Goal: Task Accomplishment & Management: Use online tool/utility

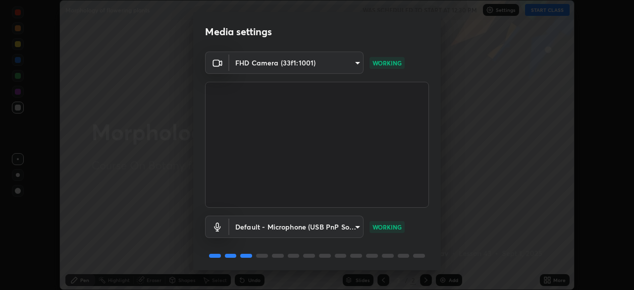
scroll to position [35, 0]
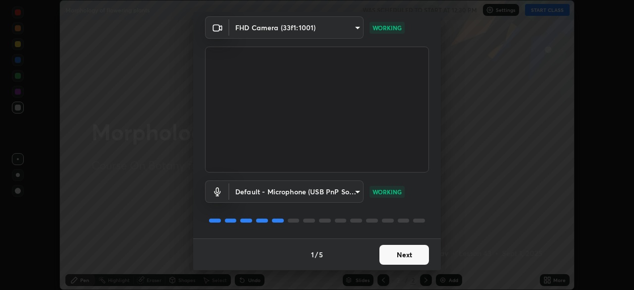
click at [397, 253] on button "Next" at bounding box center [405, 255] width 50 height 20
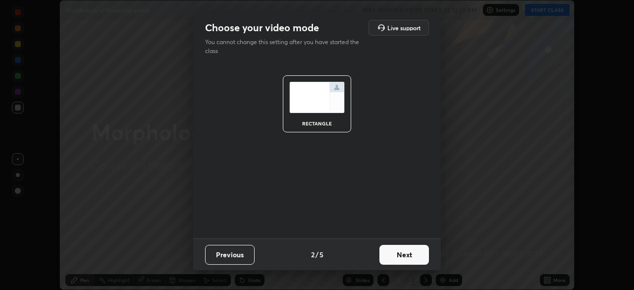
scroll to position [0, 0]
click at [400, 250] on button "Next" at bounding box center [405, 255] width 50 height 20
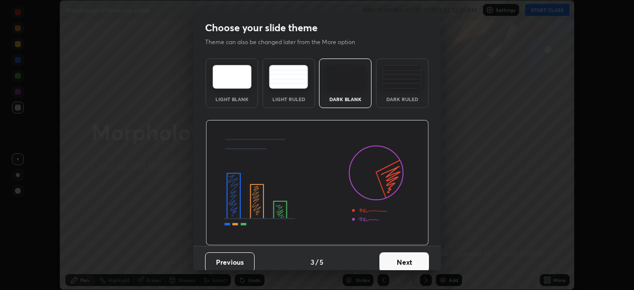
click at [413, 262] on button "Next" at bounding box center [405, 262] width 50 height 20
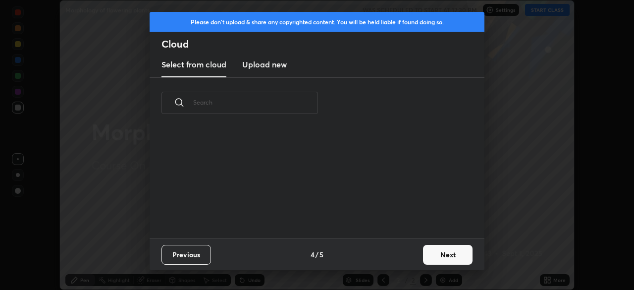
click at [441, 255] on button "Next" at bounding box center [448, 255] width 50 height 20
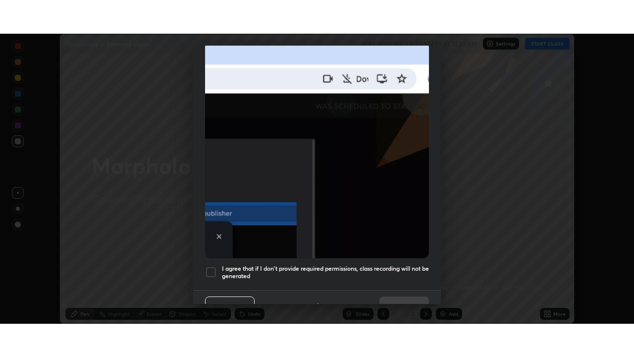
scroll to position [237, 0]
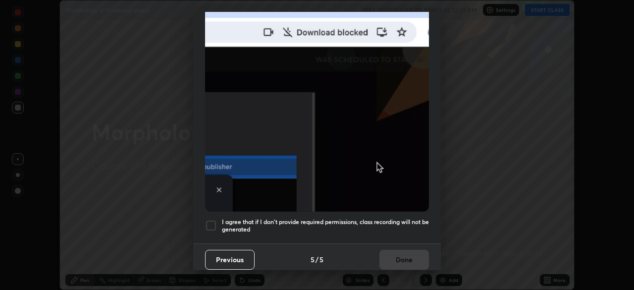
click at [207, 221] on div at bounding box center [211, 226] width 12 height 12
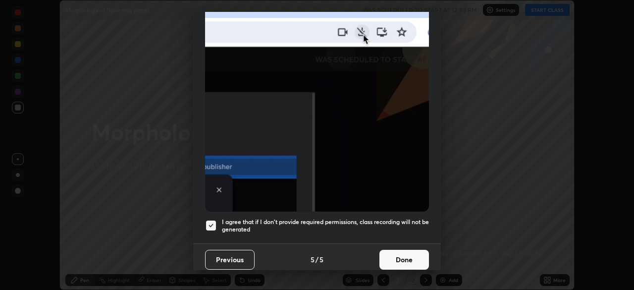
click at [417, 257] on button "Done" at bounding box center [405, 260] width 50 height 20
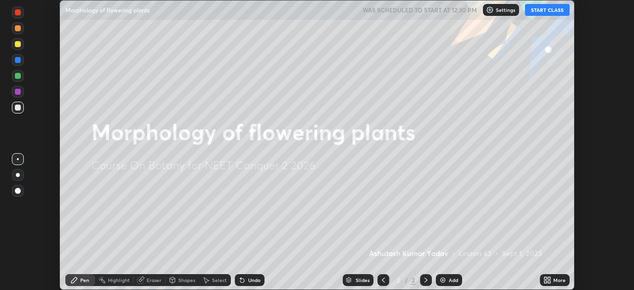
click at [452, 281] on div "Add" at bounding box center [453, 280] width 9 height 5
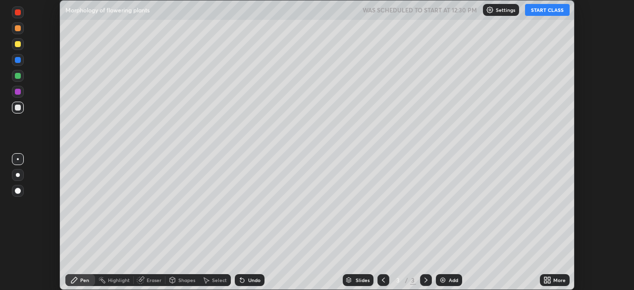
click at [554, 282] on div "More" at bounding box center [560, 280] width 12 height 5
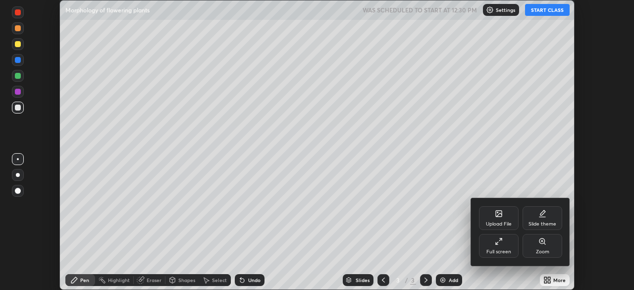
click at [507, 245] on div "Full screen" at bounding box center [499, 246] width 40 height 24
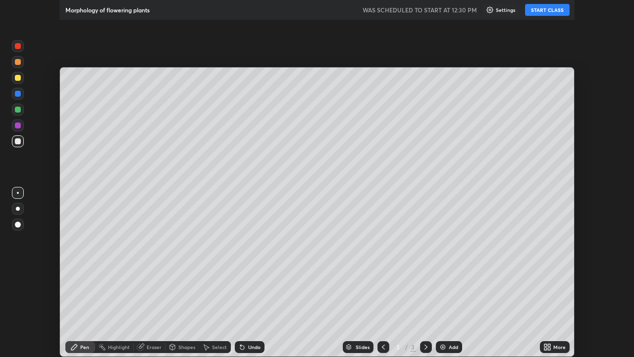
scroll to position [357, 634]
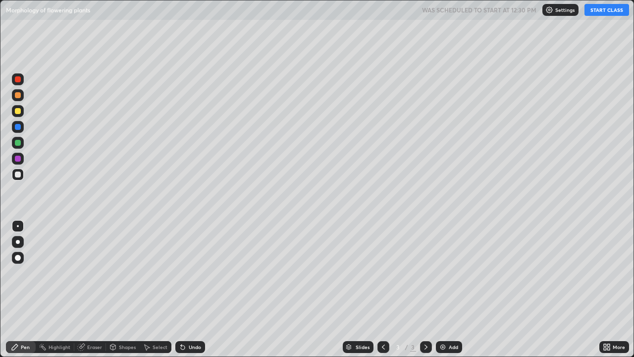
click at [596, 11] on button "START CLASS" at bounding box center [607, 10] width 45 height 12
click at [18, 111] on div at bounding box center [18, 111] width 6 height 6
click at [16, 260] on div at bounding box center [18, 258] width 12 height 12
click at [28, 289] on div "Pen" at bounding box center [21, 347] width 30 height 12
click at [19, 176] on div at bounding box center [18, 174] width 6 height 6
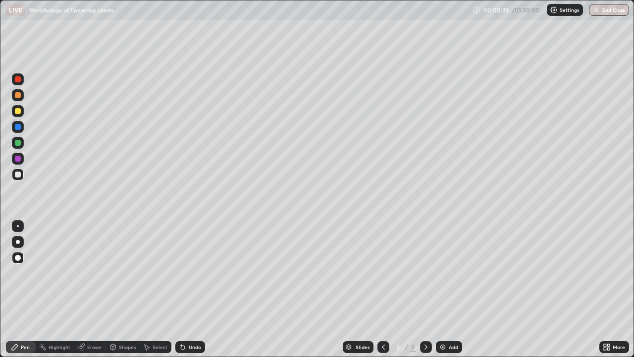
click at [19, 258] on div at bounding box center [18, 258] width 6 height 6
click at [20, 176] on div at bounding box center [18, 174] width 6 height 6
click at [197, 289] on div "Undo" at bounding box center [190, 347] width 30 height 12
click at [449, 289] on div "Add" at bounding box center [453, 346] width 9 height 5
click at [20, 112] on div at bounding box center [18, 111] width 6 height 6
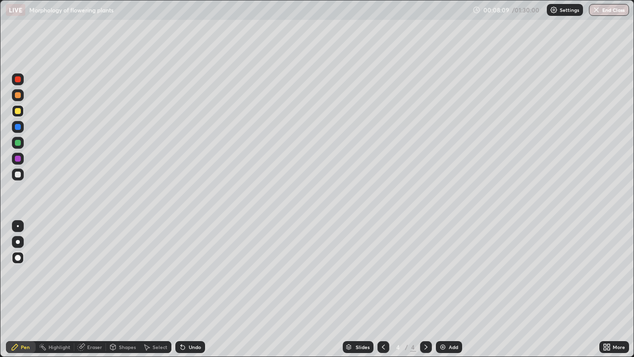
click at [18, 260] on div at bounding box center [18, 258] width 6 height 6
click at [117, 289] on div "Shapes" at bounding box center [123, 347] width 34 height 12
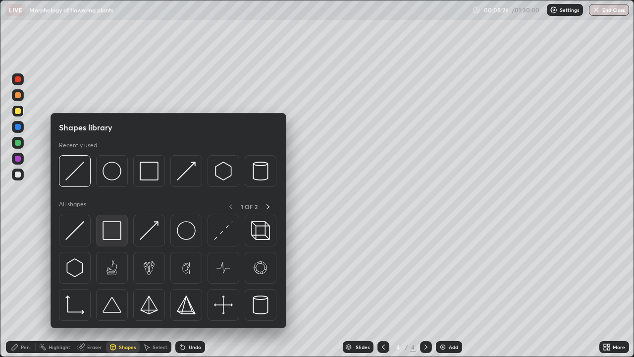
click at [112, 221] on img at bounding box center [112, 230] width 19 height 19
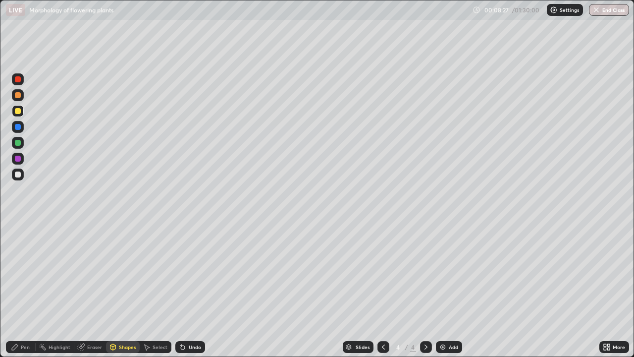
click at [18, 163] on div at bounding box center [18, 159] width 12 height 12
click at [22, 289] on div "Pen" at bounding box center [25, 346] width 9 height 5
click at [18, 174] on div at bounding box center [18, 174] width 6 height 6
click at [196, 289] on div "Undo" at bounding box center [190, 347] width 30 height 12
click at [193, 289] on div "Undo" at bounding box center [195, 346] width 12 height 5
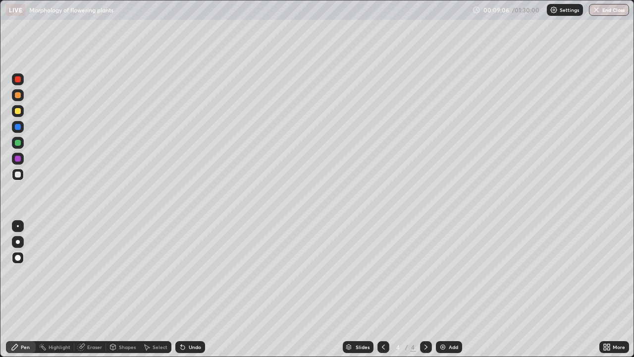
click at [19, 113] on div at bounding box center [18, 111] width 6 height 6
click at [16, 176] on div at bounding box center [18, 174] width 6 height 6
click at [202, 289] on div "Undo" at bounding box center [190, 347] width 30 height 12
click at [16, 112] on div at bounding box center [18, 111] width 6 height 6
click at [201, 289] on div "Undo" at bounding box center [190, 347] width 30 height 12
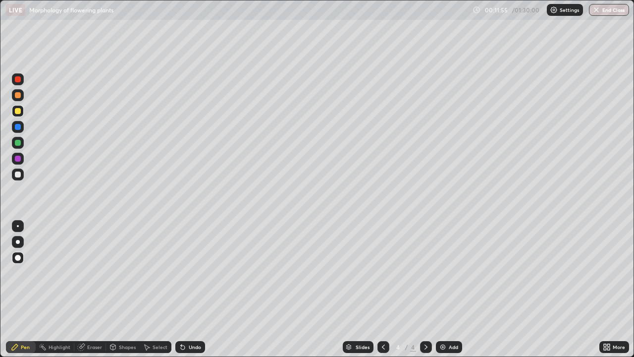
click at [16, 122] on div at bounding box center [18, 127] width 12 height 12
click at [15, 116] on div at bounding box center [18, 111] width 12 height 12
click at [19, 161] on div at bounding box center [18, 159] width 6 height 6
click at [15, 100] on div at bounding box center [18, 95] width 12 height 12
click at [449, 289] on div "Add" at bounding box center [453, 346] width 9 height 5
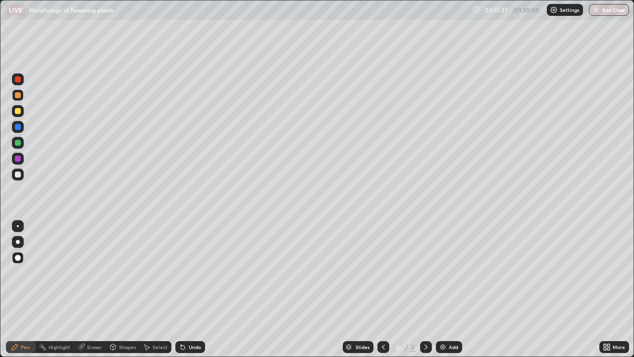
click at [17, 175] on div at bounding box center [18, 174] width 6 height 6
click at [28, 289] on div "Pen" at bounding box center [25, 346] width 9 height 5
click at [128, 289] on div "Shapes" at bounding box center [127, 346] width 17 height 5
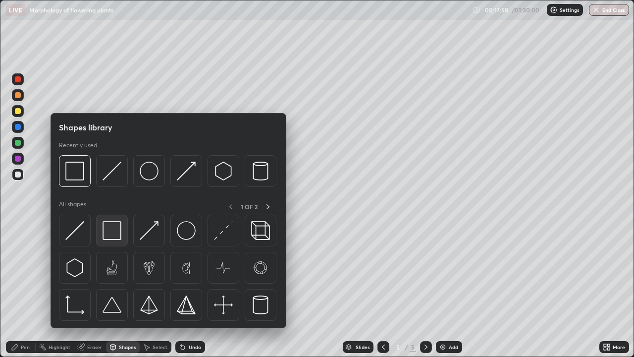
click at [113, 223] on img at bounding box center [112, 230] width 19 height 19
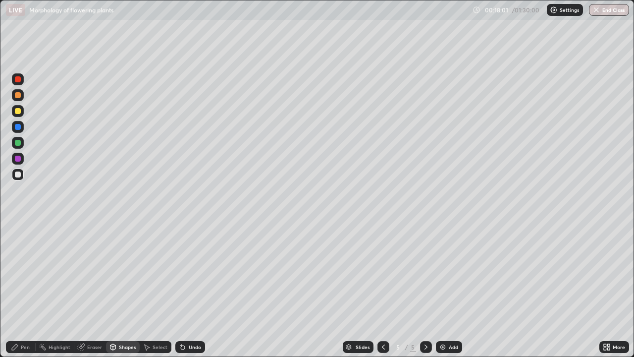
click at [83, 289] on icon at bounding box center [81, 347] width 8 height 8
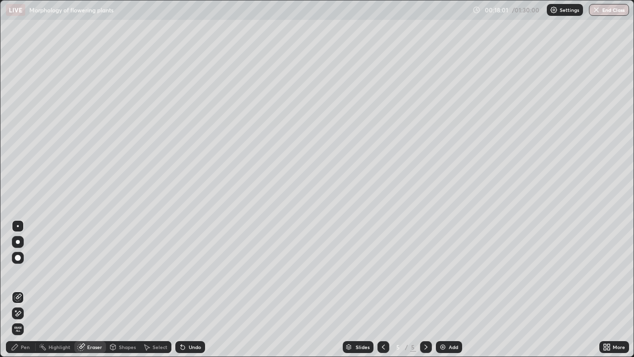
click at [16, 289] on icon at bounding box center [18, 313] width 8 height 8
click at [17, 289] on icon at bounding box center [15, 347] width 6 height 6
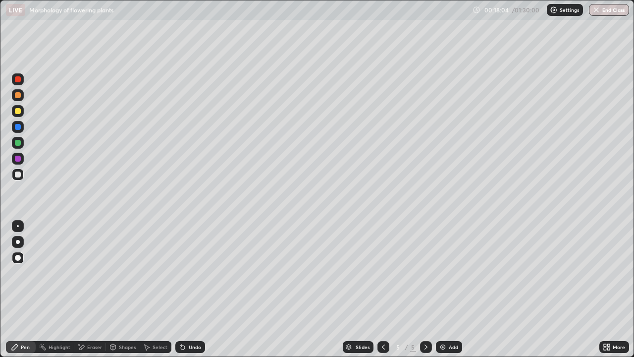
click at [17, 172] on div at bounding box center [18, 174] width 6 height 6
click at [17, 112] on div at bounding box center [18, 111] width 6 height 6
click at [19, 128] on div at bounding box center [18, 127] width 6 height 6
click at [18, 179] on div at bounding box center [18, 175] width 12 height 12
click at [190, 289] on div "Undo" at bounding box center [195, 346] width 12 height 5
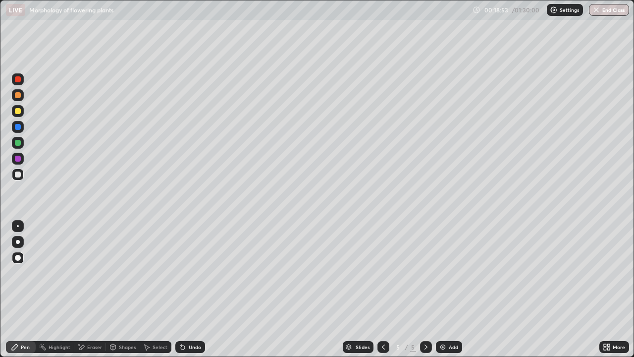
click at [18, 159] on div at bounding box center [18, 159] width 6 height 6
click at [18, 180] on div at bounding box center [18, 175] width 12 height 12
click at [19, 142] on div at bounding box center [18, 143] width 6 height 6
click at [18, 110] on div at bounding box center [18, 111] width 6 height 6
click at [21, 96] on div at bounding box center [18, 95] width 12 height 12
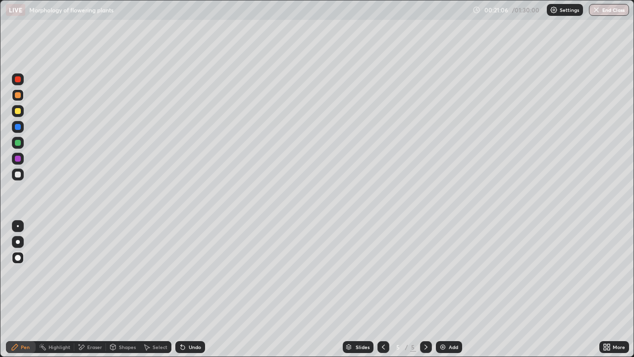
click at [197, 289] on div "Undo" at bounding box center [195, 346] width 12 height 5
click at [193, 289] on div "Undo" at bounding box center [195, 346] width 12 height 5
click at [194, 289] on div "Undo" at bounding box center [195, 346] width 12 height 5
click at [196, 289] on div "Undo" at bounding box center [190, 347] width 30 height 12
click at [19, 173] on div at bounding box center [18, 174] width 6 height 6
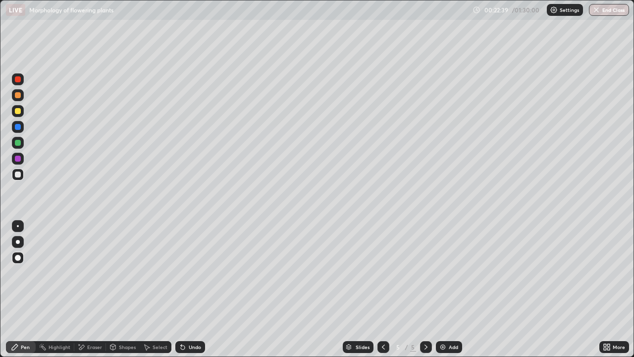
click at [14, 111] on div at bounding box center [18, 111] width 12 height 12
click at [18, 96] on div at bounding box center [18, 95] width 6 height 6
click at [18, 175] on div at bounding box center [18, 174] width 6 height 6
click at [18, 113] on div at bounding box center [18, 111] width 6 height 6
click at [18, 144] on div at bounding box center [18, 143] width 6 height 6
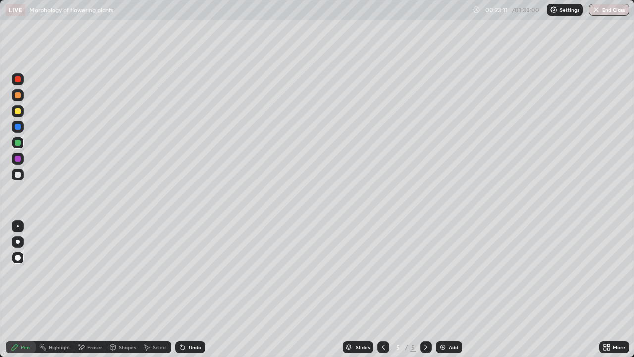
click at [196, 289] on div "Undo" at bounding box center [190, 347] width 30 height 12
click at [197, 289] on div "Undo" at bounding box center [195, 346] width 12 height 5
click at [450, 289] on div "Add" at bounding box center [453, 346] width 9 height 5
click at [446, 289] on img at bounding box center [443, 347] width 8 height 8
click at [381, 289] on icon at bounding box center [384, 347] width 8 height 8
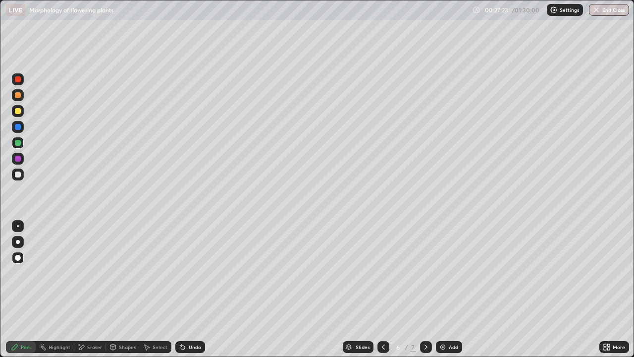
click at [19, 178] on div at bounding box center [18, 175] width 12 height 12
click at [28, 289] on div "Pen" at bounding box center [21, 347] width 30 height 12
click at [17, 113] on div at bounding box center [18, 111] width 6 height 6
click at [120, 289] on div "Shapes" at bounding box center [123, 347] width 34 height 12
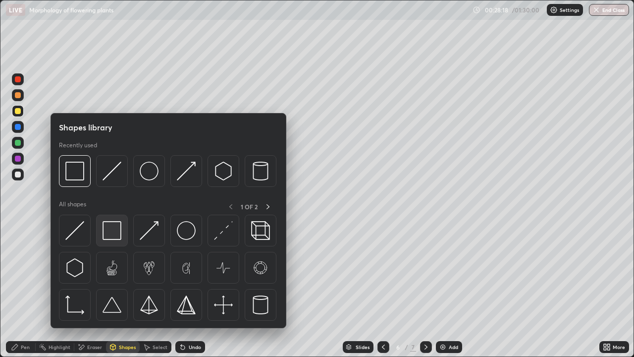
click at [114, 233] on img at bounding box center [112, 230] width 19 height 19
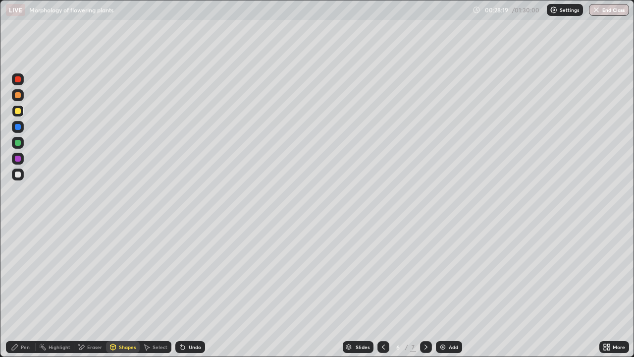
click at [18, 129] on div at bounding box center [18, 127] width 6 height 6
click at [25, 289] on div "Pen" at bounding box center [21, 347] width 30 height 12
click at [15, 174] on div at bounding box center [18, 174] width 6 height 6
click at [19, 116] on div at bounding box center [18, 111] width 12 height 12
click at [18, 174] on div at bounding box center [18, 174] width 6 height 6
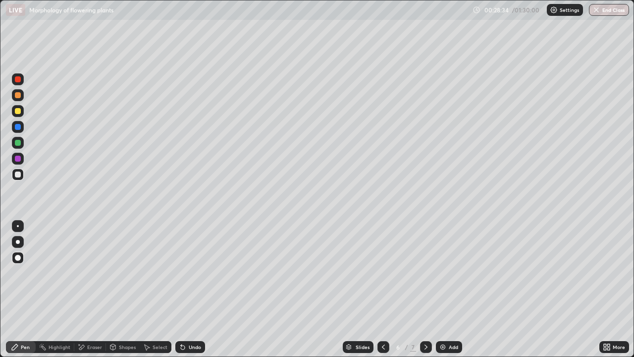
click at [19, 158] on div at bounding box center [18, 159] width 6 height 6
click at [19, 113] on div at bounding box center [18, 111] width 6 height 6
click at [20, 144] on div at bounding box center [18, 143] width 6 height 6
click at [19, 174] on div at bounding box center [18, 174] width 6 height 6
click at [195, 289] on div "Undo" at bounding box center [190, 347] width 30 height 12
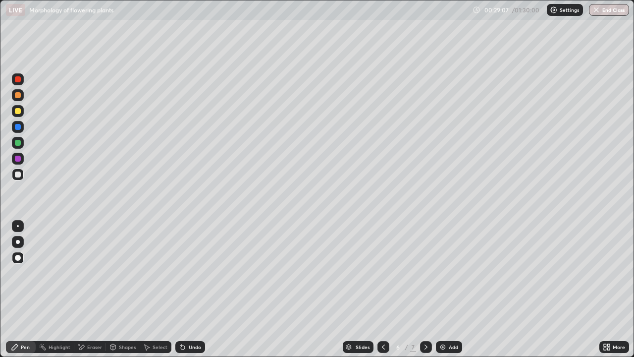
click at [20, 161] on div at bounding box center [18, 159] width 6 height 6
click at [18, 242] on div at bounding box center [18, 242] width 4 height 4
click at [17, 144] on div at bounding box center [18, 143] width 6 height 6
click at [16, 113] on div at bounding box center [18, 111] width 6 height 6
click at [19, 160] on div at bounding box center [18, 159] width 6 height 6
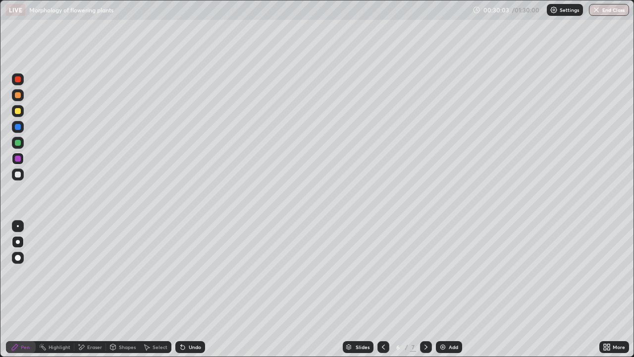
click at [18, 179] on div at bounding box center [18, 175] width 12 height 12
click at [17, 255] on div at bounding box center [18, 258] width 6 height 6
click at [189, 289] on div "Undo" at bounding box center [195, 346] width 12 height 5
click at [199, 289] on div "Undo" at bounding box center [195, 346] width 12 height 5
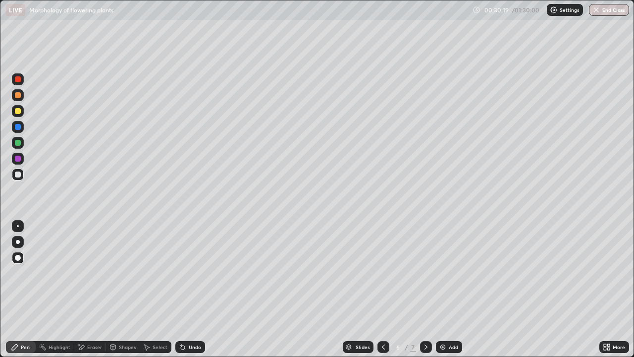
click at [18, 160] on div at bounding box center [18, 159] width 6 height 6
click at [17, 240] on div at bounding box center [18, 242] width 4 height 4
click at [18, 148] on div at bounding box center [18, 143] width 12 height 12
click at [18, 112] on div at bounding box center [18, 111] width 6 height 6
click at [15, 157] on div at bounding box center [18, 159] width 6 height 6
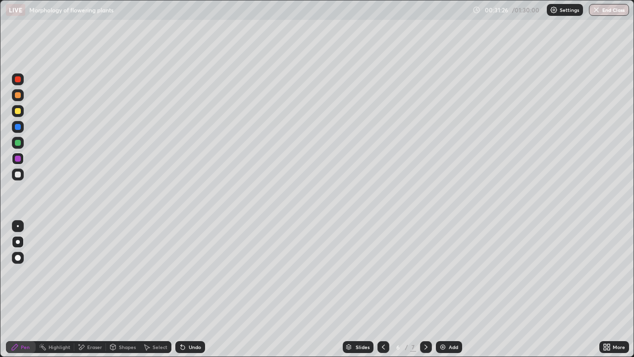
click at [19, 174] on div at bounding box center [18, 174] width 6 height 6
click at [19, 163] on div at bounding box center [18, 159] width 12 height 12
click at [20, 145] on div at bounding box center [18, 143] width 12 height 12
click at [193, 289] on div "Undo" at bounding box center [195, 346] width 12 height 5
click at [185, 289] on div "Undo" at bounding box center [190, 347] width 30 height 12
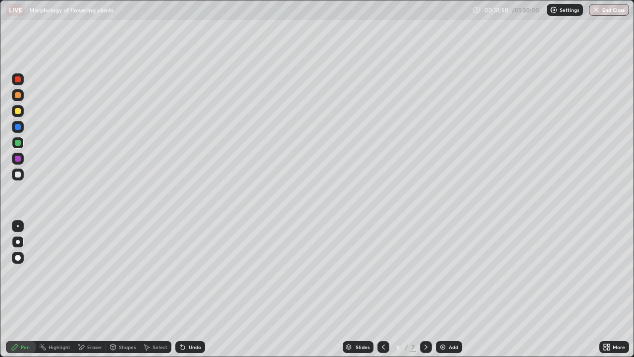
click at [186, 289] on div "Undo" at bounding box center [190, 347] width 30 height 12
click at [187, 289] on div "Undo" at bounding box center [190, 347] width 30 height 12
click at [17, 174] on div at bounding box center [18, 174] width 6 height 6
click at [18, 260] on div at bounding box center [18, 258] width 6 height 6
click at [424, 289] on icon at bounding box center [426, 347] width 8 height 8
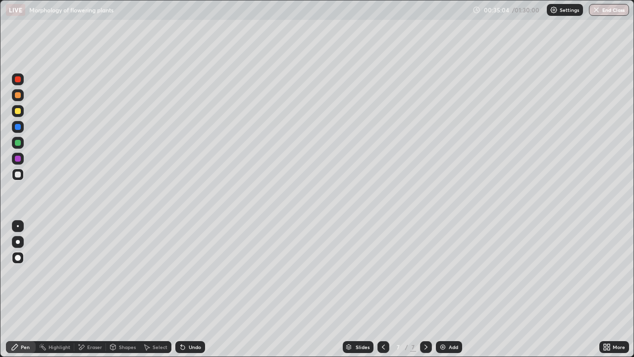
click at [18, 109] on div at bounding box center [18, 111] width 6 height 6
click at [20, 174] on div at bounding box center [18, 174] width 6 height 6
click at [28, 289] on div "Pen" at bounding box center [21, 347] width 30 height 12
click at [19, 162] on div at bounding box center [18, 159] width 12 height 12
click at [17, 243] on div at bounding box center [18, 242] width 4 height 4
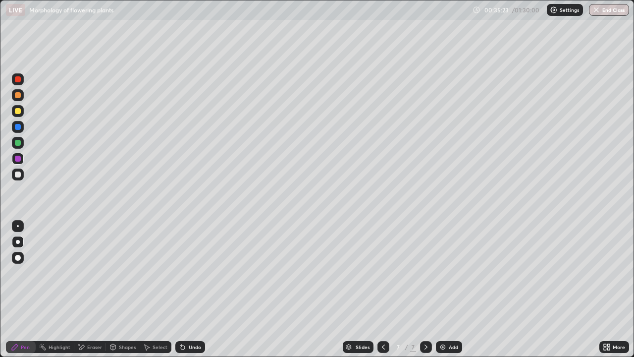
click at [18, 112] on div at bounding box center [18, 111] width 6 height 6
click at [19, 175] on div at bounding box center [18, 174] width 6 height 6
click at [17, 146] on div at bounding box center [18, 143] width 12 height 12
click at [20, 258] on div at bounding box center [18, 258] width 6 height 6
click at [20, 180] on div at bounding box center [18, 175] width 12 height 12
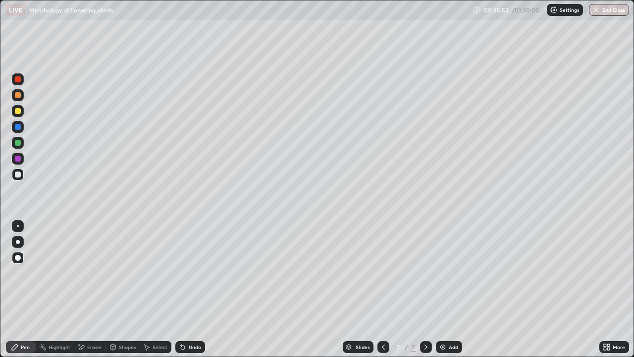
click at [181, 289] on icon at bounding box center [183, 347] width 4 height 4
click at [181, 289] on icon at bounding box center [181, 344] width 1 height 1
click at [185, 289] on div "Undo" at bounding box center [190, 347] width 30 height 12
click at [189, 289] on div "Undo" at bounding box center [195, 346] width 12 height 5
click at [182, 289] on icon at bounding box center [183, 347] width 4 height 4
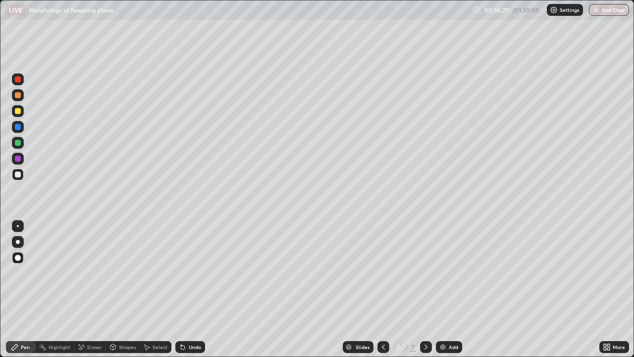
click at [19, 163] on div at bounding box center [18, 159] width 12 height 12
click at [17, 242] on div at bounding box center [18, 242] width 4 height 4
click at [20, 113] on div at bounding box center [18, 111] width 6 height 6
click at [19, 162] on div at bounding box center [18, 159] width 12 height 12
click at [18, 178] on div at bounding box center [18, 175] width 12 height 12
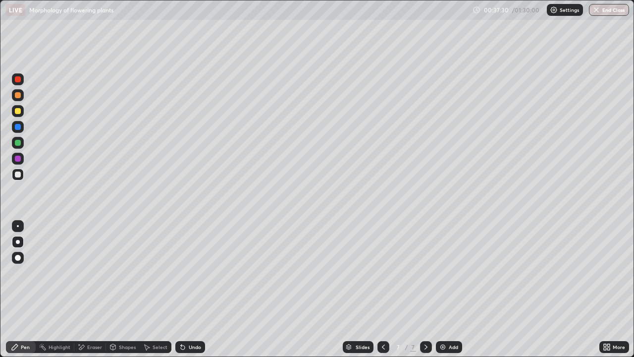
click at [17, 263] on div at bounding box center [18, 258] width 12 height 12
click at [23, 289] on div "Pen" at bounding box center [21, 347] width 30 height 12
click at [19, 114] on div at bounding box center [18, 111] width 12 height 12
click at [19, 158] on div at bounding box center [18, 159] width 6 height 6
click at [19, 240] on div at bounding box center [18, 242] width 4 height 4
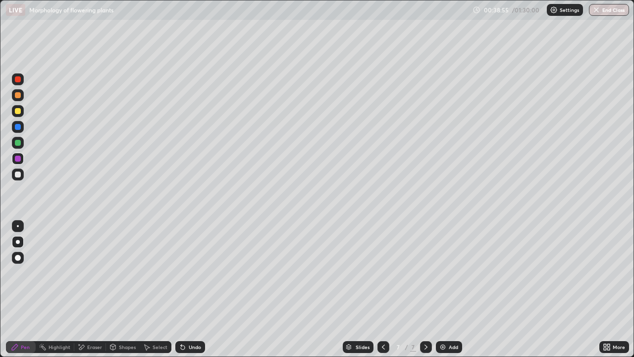
click at [16, 113] on div at bounding box center [18, 111] width 6 height 6
click at [18, 145] on div at bounding box center [18, 143] width 6 height 6
click at [17, 171] on div at bounding box center [18, 174] width 6 height 6
click at [20, 289] on div "Pen" at bounding box center [21, 347] width 30 height 12
click at [18, 114] on div at bounding box center [18, 111] width 12 height 12
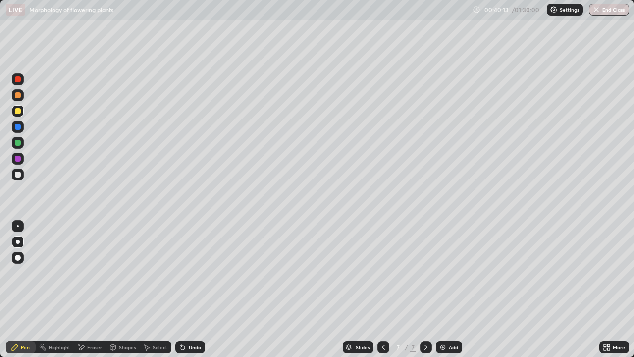
click at [19, 171] on div at bounding box center [18, 174] width 6 height 6
click at [17, 110] on div at bounding box center [18, 111] width 6 height 6
click at [29, 289] on div "Pen" at bounding box center [21, 347] width 30 height 12
click at [17, 178] on div at bounding box center [18, 175] width 12 height 12
click at [16, 255] on div at bounding box center [18, 258] width 12 height 12
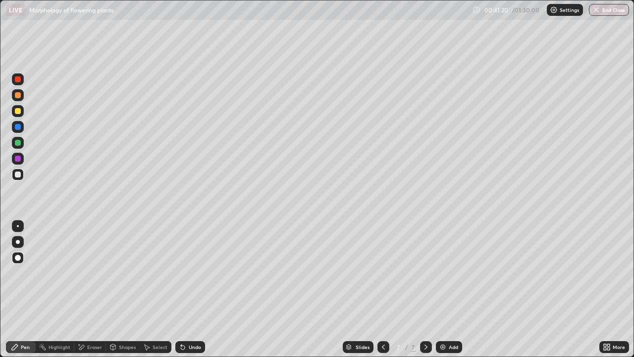
click at [17, 111] on div at bounding box center [18, 111] width 6 height 6
click at [21, 156] on div at bounding box center [18, 159] width 12 height 12
click at [17, 242] on div at bounding box center [18, 242] width 4 height 4
click at [16, 115] on div at bounding box center [18, 111] width 12 height 12
click at [17, 174] on div at bounding box center [18, 174] width 6 height 6
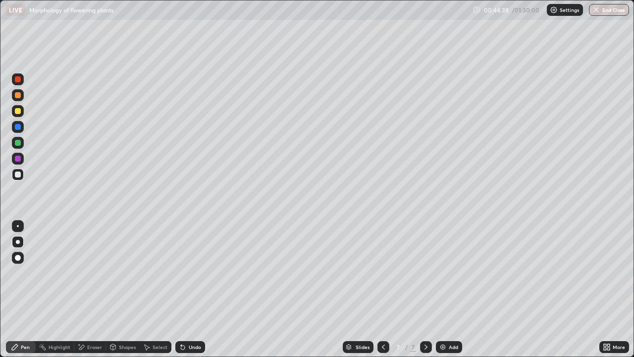
click at [449, 289] on div "Add" at bounding box center [453, 346] width 9 height 5
click at [21, 174] on div at bounding box center [18, 175] width 12 height 12
click at [19, 260] on div at bounding box center [18, 258] width 6 height 6
click at [17, 112] on div at bounding box center [18, 111] width 6 height 6
click at [20, 107] on div at bounding box center [18, 111] width 12 height 12
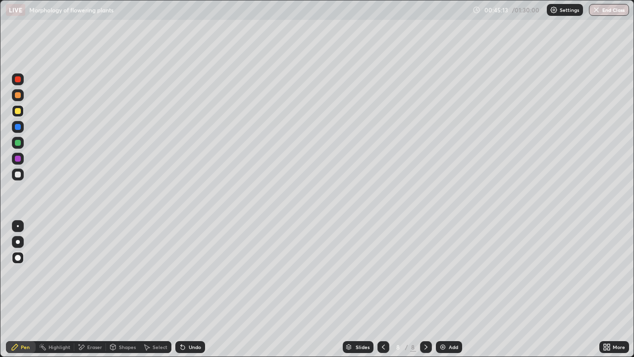
click at [20, 95] on div at bounding box center [18, 95] width 6 height 6
click at [196, 289] on div "Undo" at bounding box center [195, 346] width 12 height 5
click at [197, 289] on div "Undo" at bounding box center [190, 347] width 30 height 12
click at [16, 178] on div at bounding box center [18, 175] width 12 height 12
click at [121, 289] on div "Shapes" at bounding box center [127, 346] width 17 height 5
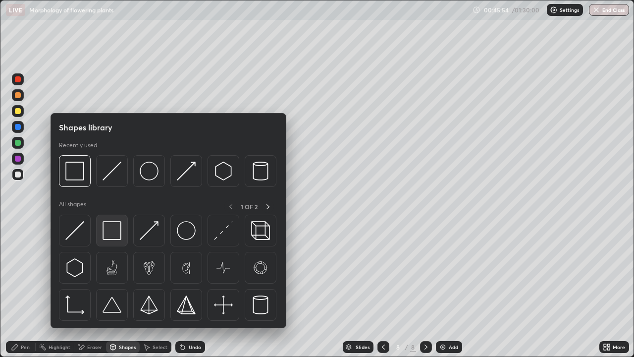
click at [107, 231] on img at bounding box center [112, 230] width 19 height 19
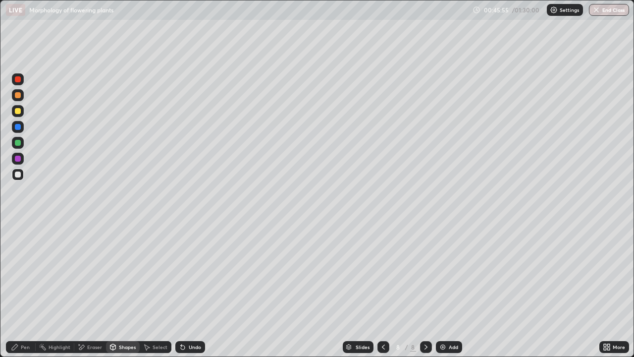
click at [16, 98] on div at bounding box center [18, 95] width 6 height 6
click at [17, 142] on div at bounding box center [18, 143] width 6 height 6
click at [30, 289] on div "Pen" at bounding box center [21, 347] width 30 height 12
click at [17, 96] on div at bounding box center [18, 95] width 6 height 6
click at [19, 173] on div at bounding box center [18, 174] width 6 height 6
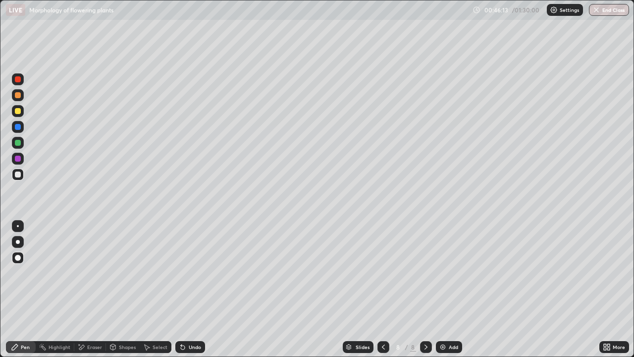
click at [19, 115] on div at bounding box center [18, 111] width 12 height 12
click at [22, 178] on div at bounding box center [18, 175] width 12 height 12
click at [20, 113] on div at bounding box center [18, 111] width 6 height 6
click at [18, 175] on div at bounding box center [18, 174] width 6 height 6
click at [23, 289] on div "Pen" at bounding box center [21, 347] width 30 height 12
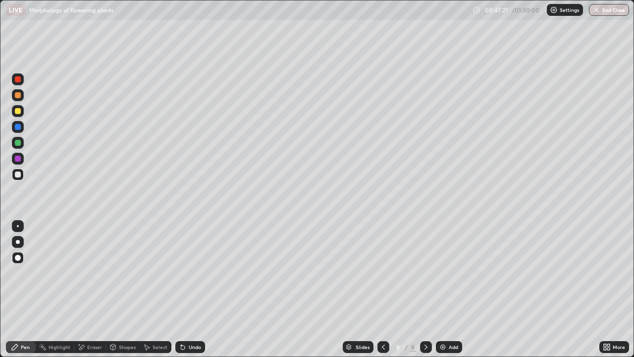
click at [17, 95] on div at bounding box center [18, 95] width 6 height 6
click at [86, 289] on div "Eraser" at bounding box center [90, 347] width 32 height 12
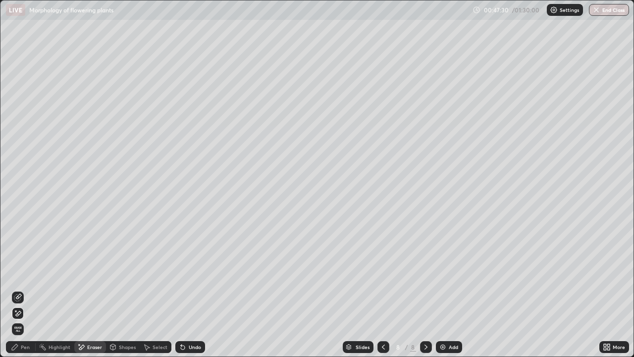
click at [18, 289] on icon at bounding box center [18, 297] width 8 height 8
click at [21, 289] on div "Pen" at bounding box center [21, 347] width 30 height 12
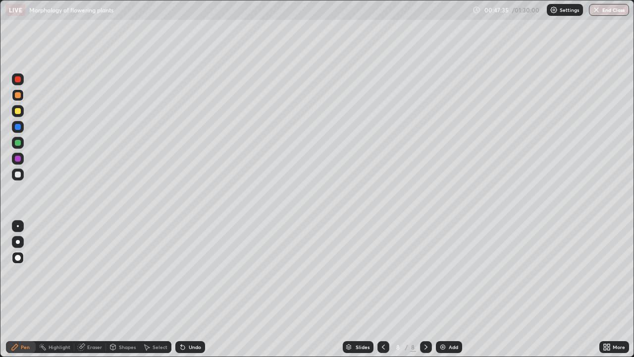
click at [17, 146] on div at bounding box center [18, 143] width 12 height 12
click at [194, 289] on div "Undo" at bounding box center [190, 347] width 30 height 12
click at [199, 289] on div "Undo" at bounding box center [195, 346] width 12 height 5
click at [18, 178] on div at bounding box center [18, 175] width 12 height 12
click at [17, 110] on div at bounding box center [18, 111] width 6 height 6
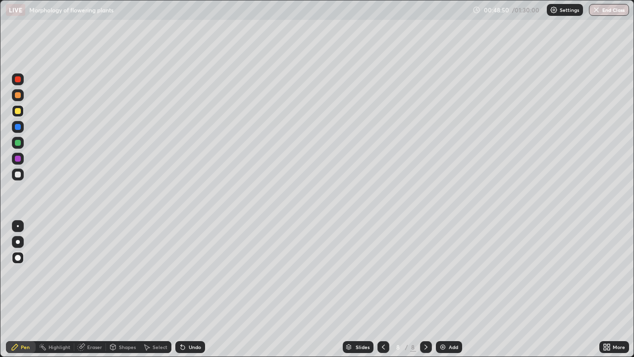
click at [18, 242] on div at bounding box center [18, 242] width 4 height 4
click at [19, 177] on div at bounding box center [18, 174] width 6 height 6
click at [17, 255] on div at bounding box center [18, 258] width 6 height 6
click at [24, 289] on div "Pen" at bounding box center [21, 347] width 30 height 12
click at [450, 289] on div "Add" at bounding box center [453, 346] width 9 height 5
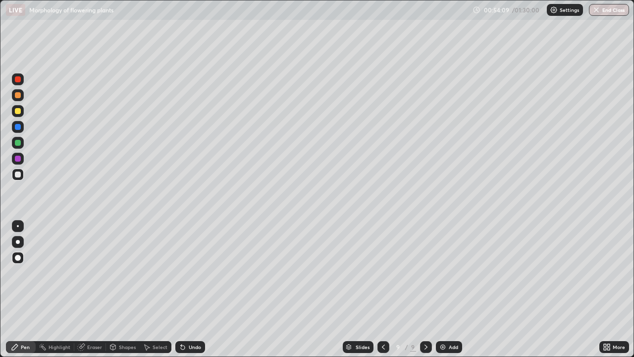
click at [17, 261] on div at bounding box center [18, 258] width 12 height 12
click at [120, 289] on div "Shapes" at bounding box center [127, 346] width 17 height 5
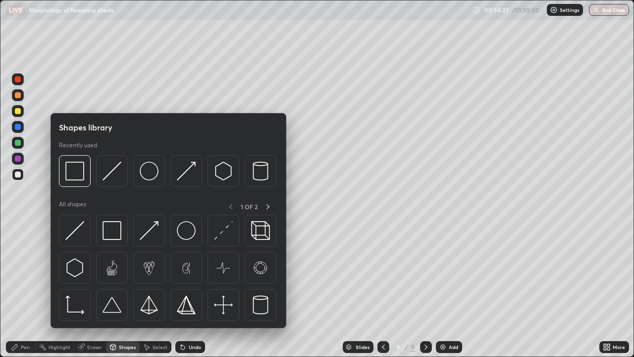
click at [108, 227] on img at bounding box center [112, 230] width 19 height 19
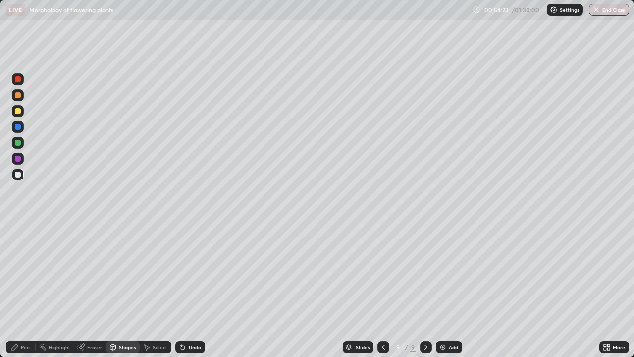
click at [17, 131] on div at bounding box center [18, 127] width 12 height 12
click at [24, 289] on div "Pen" at bounding box center [21, 347] width 30 height 12
click at [16, 97] on div at bounding box center [18, 95] width 6 height 6
click at [383, 289] on icon at bounding box center [384, 347] width 8 height 8
click at [15, 175] on div at bounding box center [18, 174] width 6 height 6
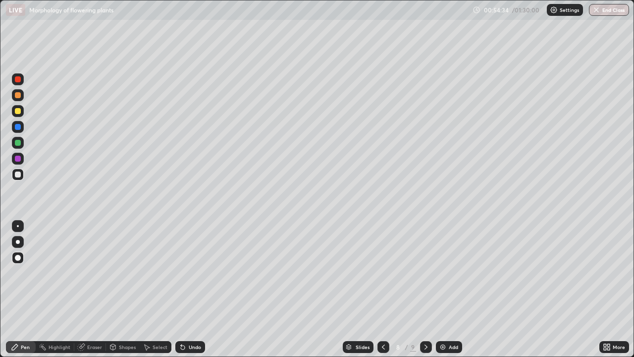
click at [17, 259] on div at bounding box center [18, 258] width 6 height 6
click at [18, 112] on div at bounding box center [18, 111] width 6 height 6
click at [17, 128] on div at bounding box center [18, 127] width 6 height 6
click at [18, 242] on div at bounding box center [18, 242] width 4 height 4
click at [18, 114] on div at bounding box center [18, 111] width 12 height 12
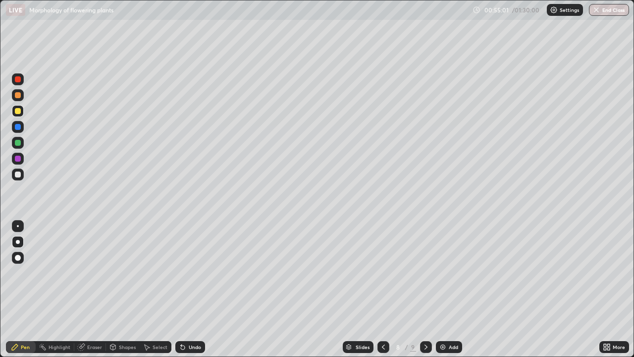
click at [18, 241] on div at bounding box center [18, 242] width 4 height 4
click at [17, 158] on div at bounding box center [18, 159] width 6 height 6
click at [427, 289] on icon at bounding box center [426, 347] width 8 height 8
click at [16, 177] on div at bounding box center [18, 174] width 6 height 6
click at [16, 258] on div at bounding box center [18, 258] width 6 height 6
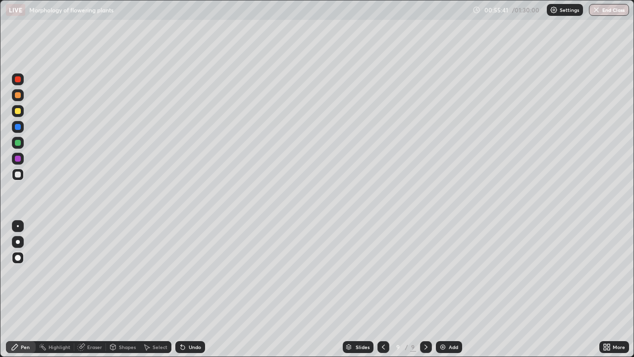
click at [21, 289] on div "Pen" at bounding box center [25, 346] width 9 height 5
click at [17, 176] on div at bounding box center [18, 174] width 6 height 6
click at [18, 112] on div at bounding box center [18, 111] width 6 height 6
click at [17, 172] on div at bounding box center [18, 174] width 6 height 6
click at [18, 143] on div at bounding box center [18, 143] width 6 height 6
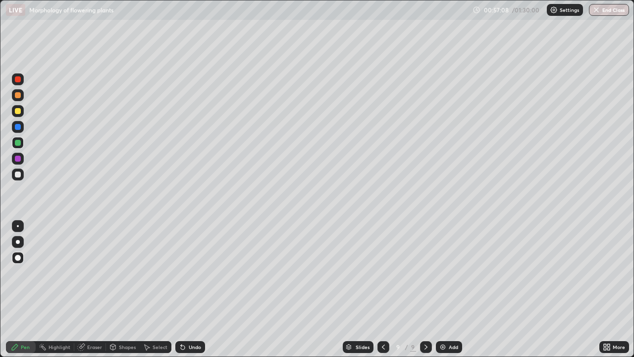
click at [20, 160] on div at bounding box center [18, 159] width 6 height 6
click at [22, 140] on div at bounding box center [18, 143] width 12 height 12
click at [21, 163] on div at bounding box center [18, 159] width 12 height 12
click at [16, 159] on div at bounding box center [18, 159] width 6 height 6
click at [121, 289] on div "Shapes" at bounding box center [127, 346] width 17 height 5
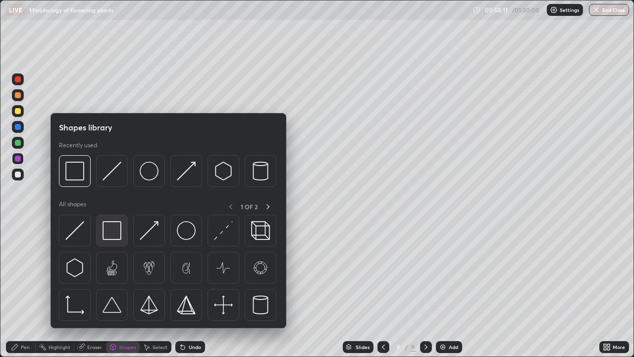
click at [114, 232] on img at bounding box center [112, 230] width 19 height 19
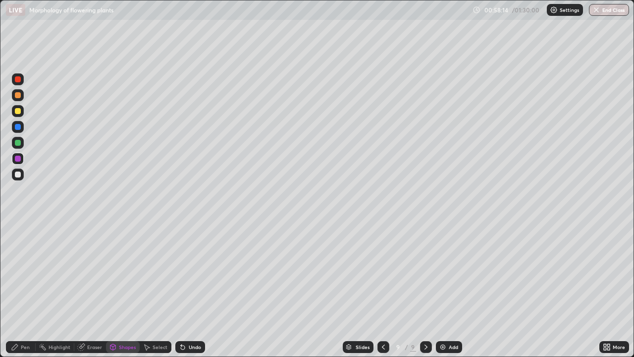
click at [19, 174] on div at bounding box center [18, 174] width 6 height 6
click at [19, 289] on div "Pen" at bounding box center [21, 347] width 30 height 12
click at [17, 144] on div at bounding box center [18, 143] width 6 height 6
click at [17, 143] on div at bounding box center [18, 143] width 6 height 6
click at [16, 161] on div at bounding box center [18, 159] width 6 height 6
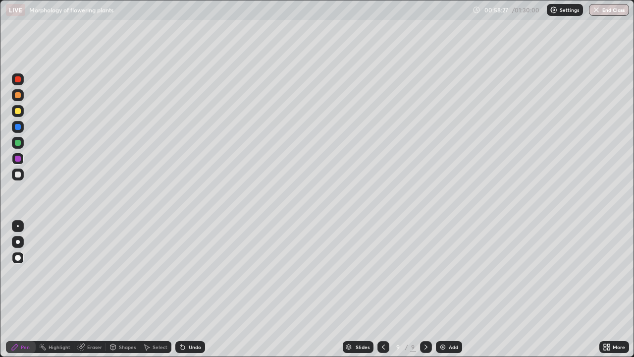
click at [18, 177] on div at bounding box center [18, 174] width 6 height 6
click at [17, 146] on div at bounding box center [18, 143] width 12 height 12
click at [17, 113] on div at bounding box center [18, 111] width 6 height 6
click at [195, 289] on div "Undo" at bounding box center [190, 347] width 30 height 12
click at [192, 289] on div "Undo" at bounding box center [190, 347] width 30 height 12
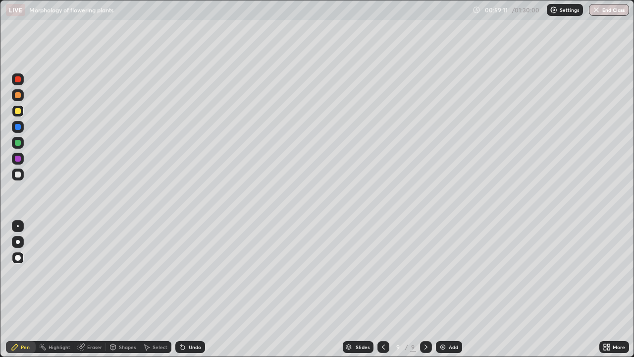
click at [18, 125] on div at bounding box center [18, 127] width 6 height 6
click at [18, 157] on div at bounding box center [18, 159] width 6 height 6
click at [191, 289] on div "Undo" at bounding box center [195, 346] width 12 height 5
click at [17, 115] on div at bounding box center [18, 111] width 12 height 12
click at [18, 174] on div at bounding box center [18, 174] width 6 height 6
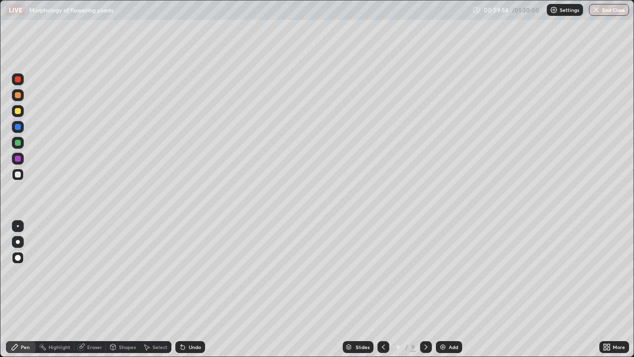
click at [98, 289] on div "Eraser" at bounding box center [94, 346] width 15 height 5
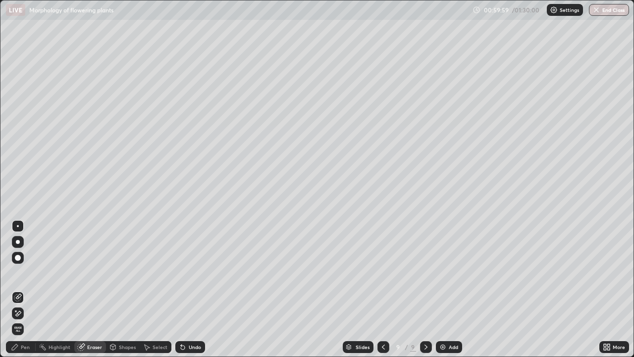
click at [24, 289] on div "Pen" at bounding box center [25, 346] width 9 height 5
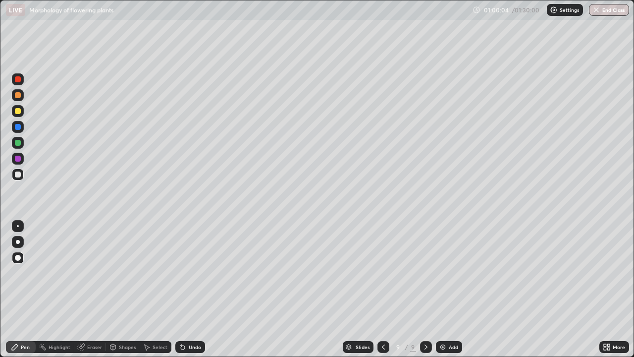
click at [20, 174] on div at bounding box center [18, 174] width 6 height 6
click at [20, 145] on div at bounding box center [18, 143] width 6 height 6
click at [17, 177] on div at bounding box center [18, 174] width 6 height 6
click at [17, 113] on div at bounding box center [18, 111] width 6 height 6
click at [19, 179] on div at bounding box center [18, 175] width 12 height 12
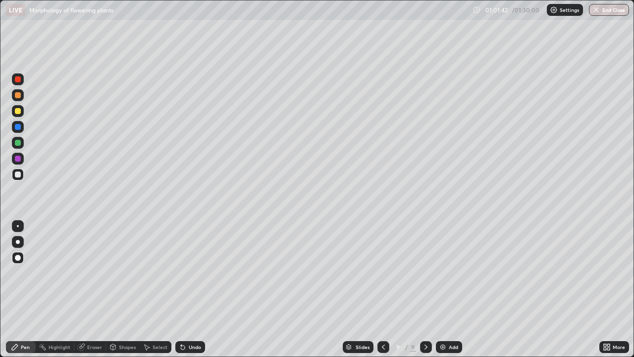
click at [20, 115] on div at bounding box center [18, 111] width 12 height 12
click at [17, 173] on div at bounding box center [18, 174] width 6 height 6
click at [196, 289] on div "Undo" at bounding box center [195, 346] width 12 height 5
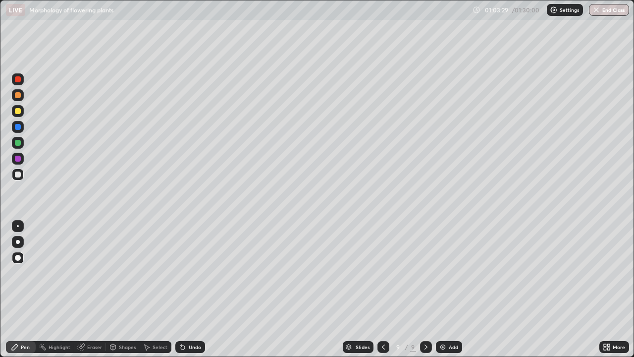
click at [196, 289] on div "Undo" at bounding box center [195, 346] width 12 height 5
click at [193, 289] on div "Undo" at bounding box center [195, 346] width 12 height 5
click at [612, 7] on button "End Class" at bounding box center [609, 10] width 40 height 12
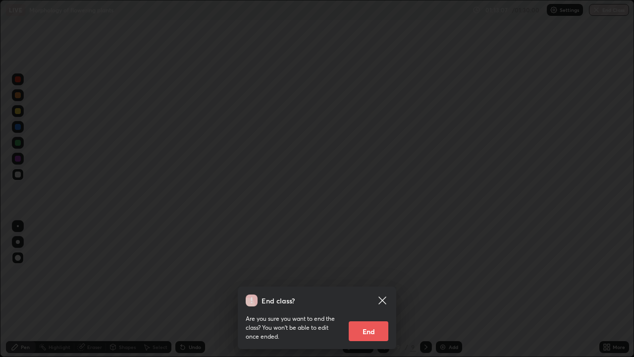
click at [363, 289] on button "End" at bounding box center [369, 331] width 40 height 20
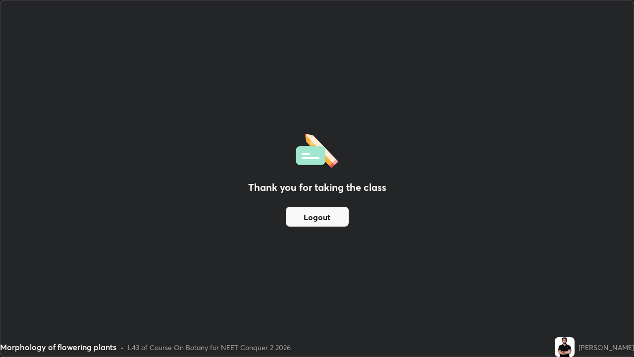
click at [313, 221] on button "Logout" at bounding box center [317, 217] width 63 height 20
